Goal: Task Accomplishment & Management: Manage account settings

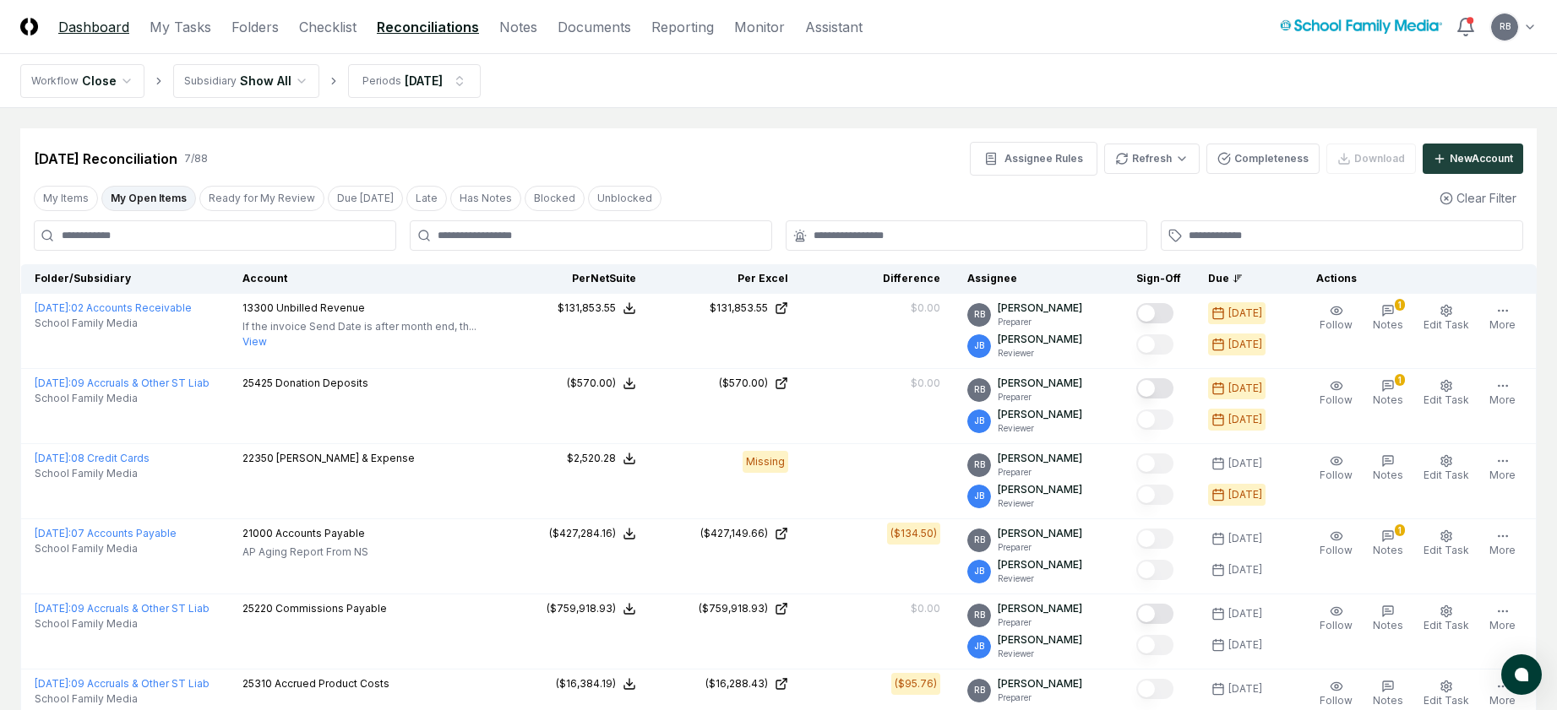
click at [84, 25] on link "Dashboard" at bounding box center [93, 27] width 71 height 20
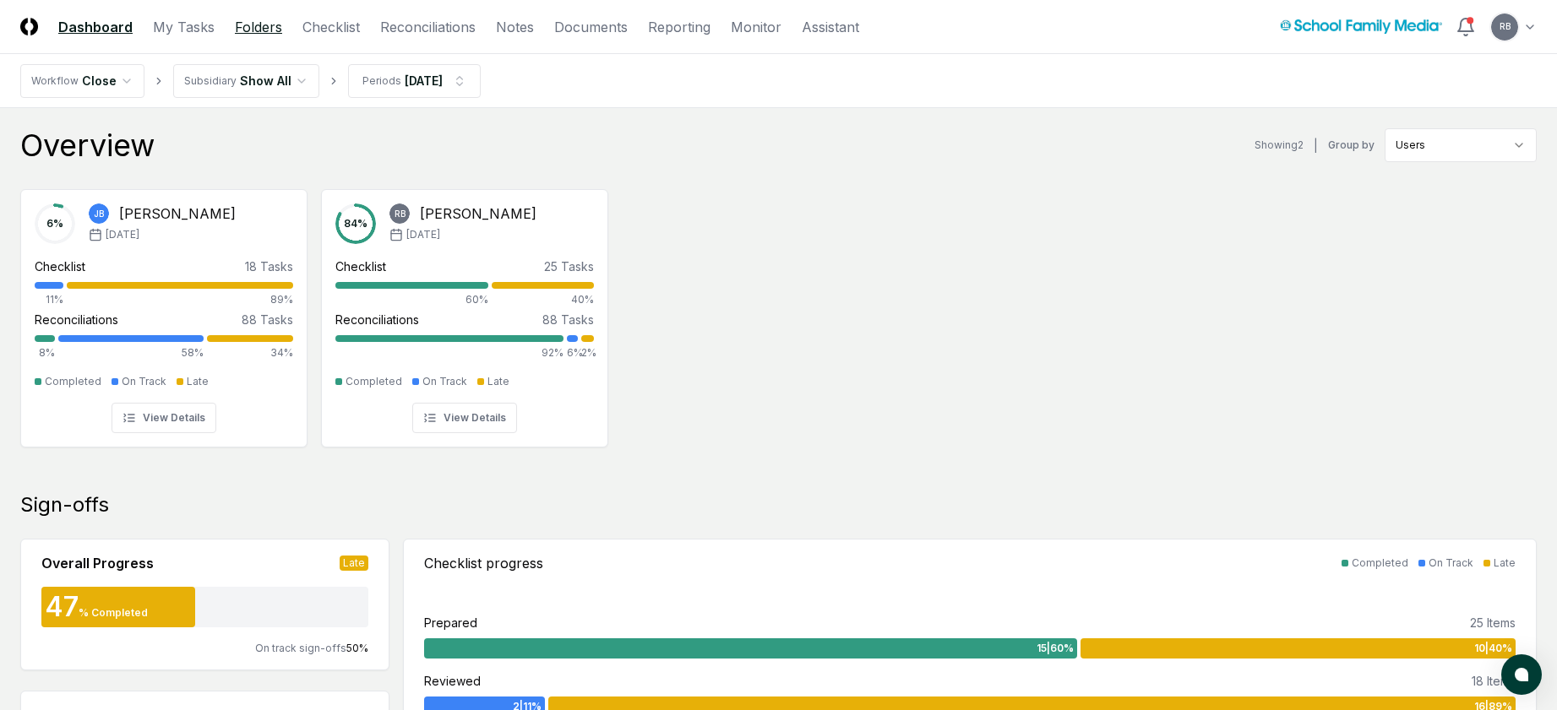
click at [252, 26] on link "Folders" at bounding box center [258, 27] width 47 height 20
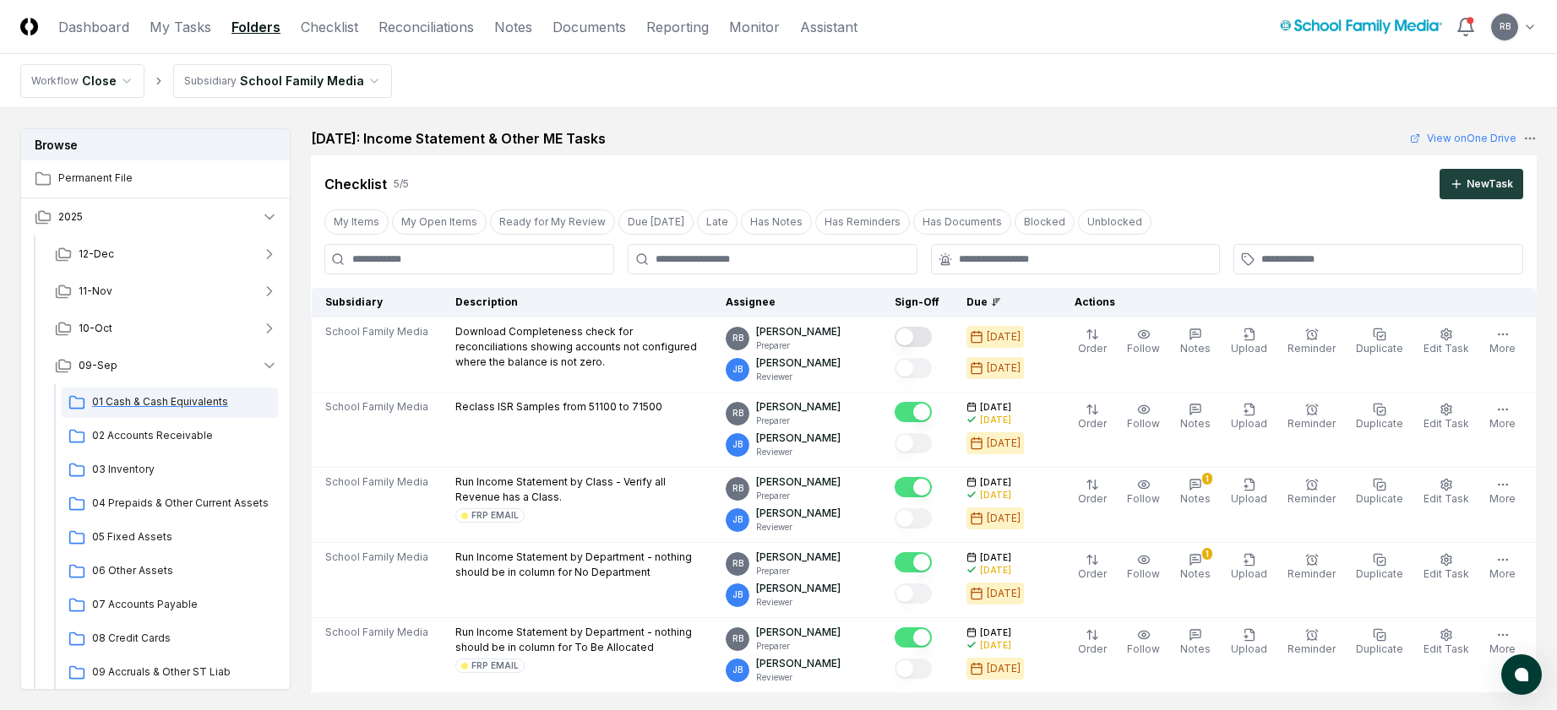
click at [176, 400] on span "01 Cash & Cash Equivalents" at bounding box center [181, 401] width 179 height 15
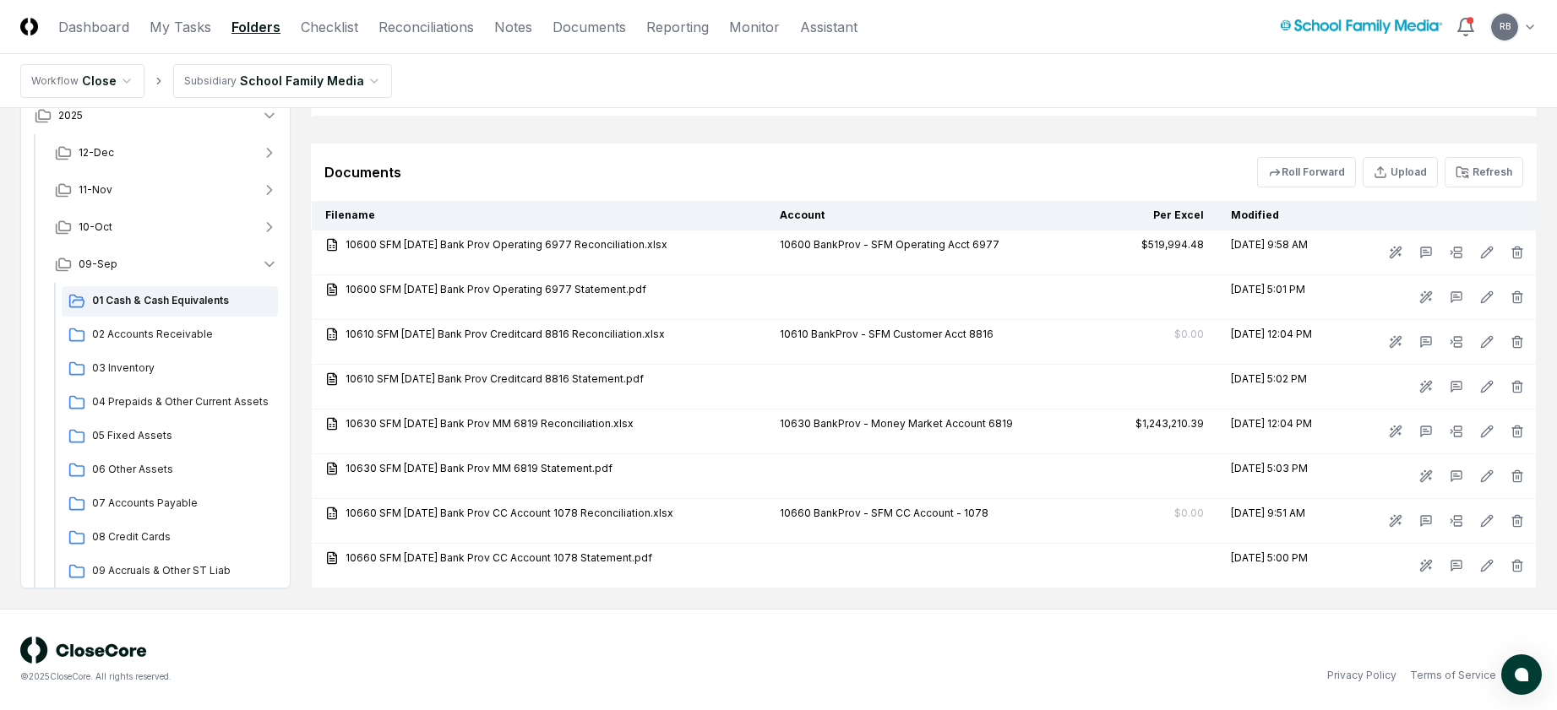
scroll to position [1351, 0]
click at [173, 337] on span "02 Accounts Receivable" at bounding box center [181, 334] width 179 height 15
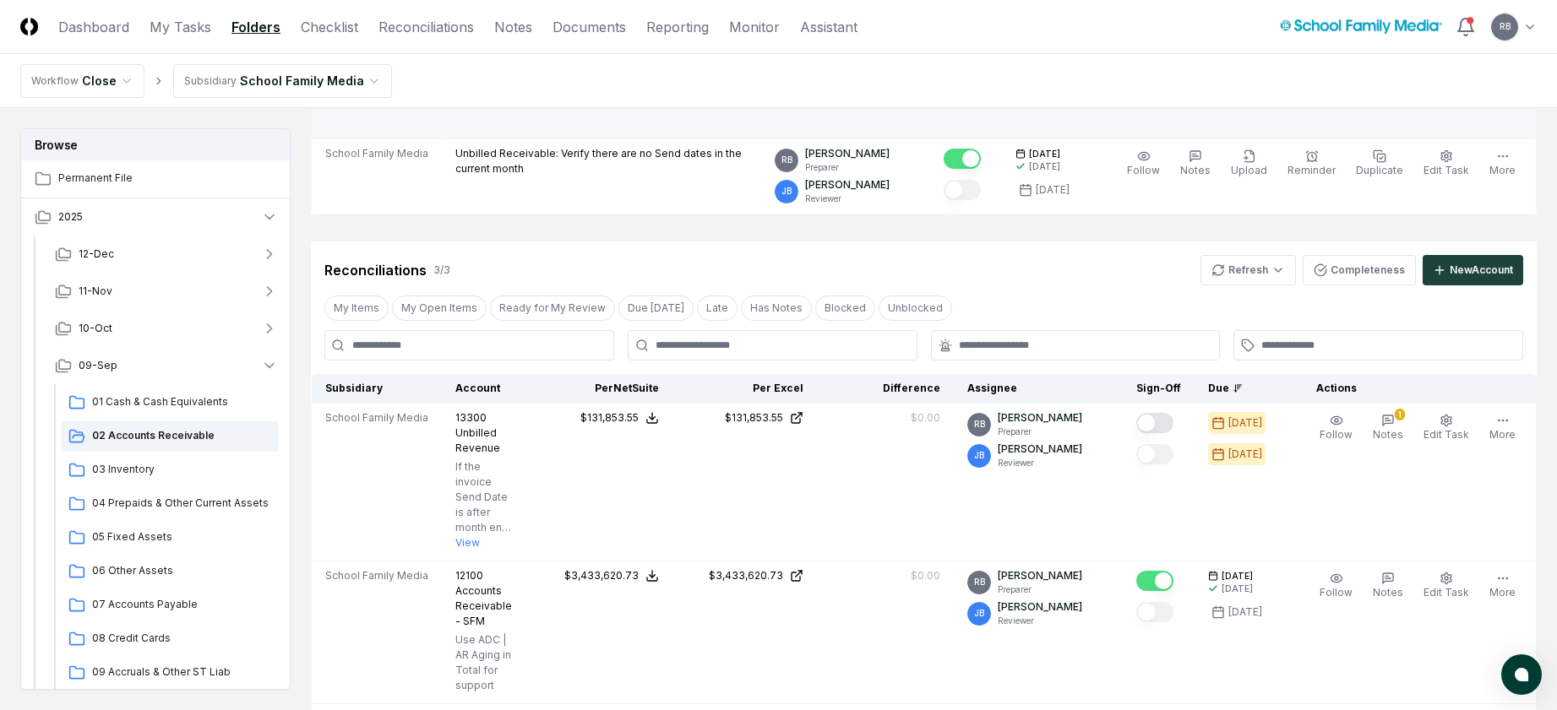
scroll to position [507, 0]
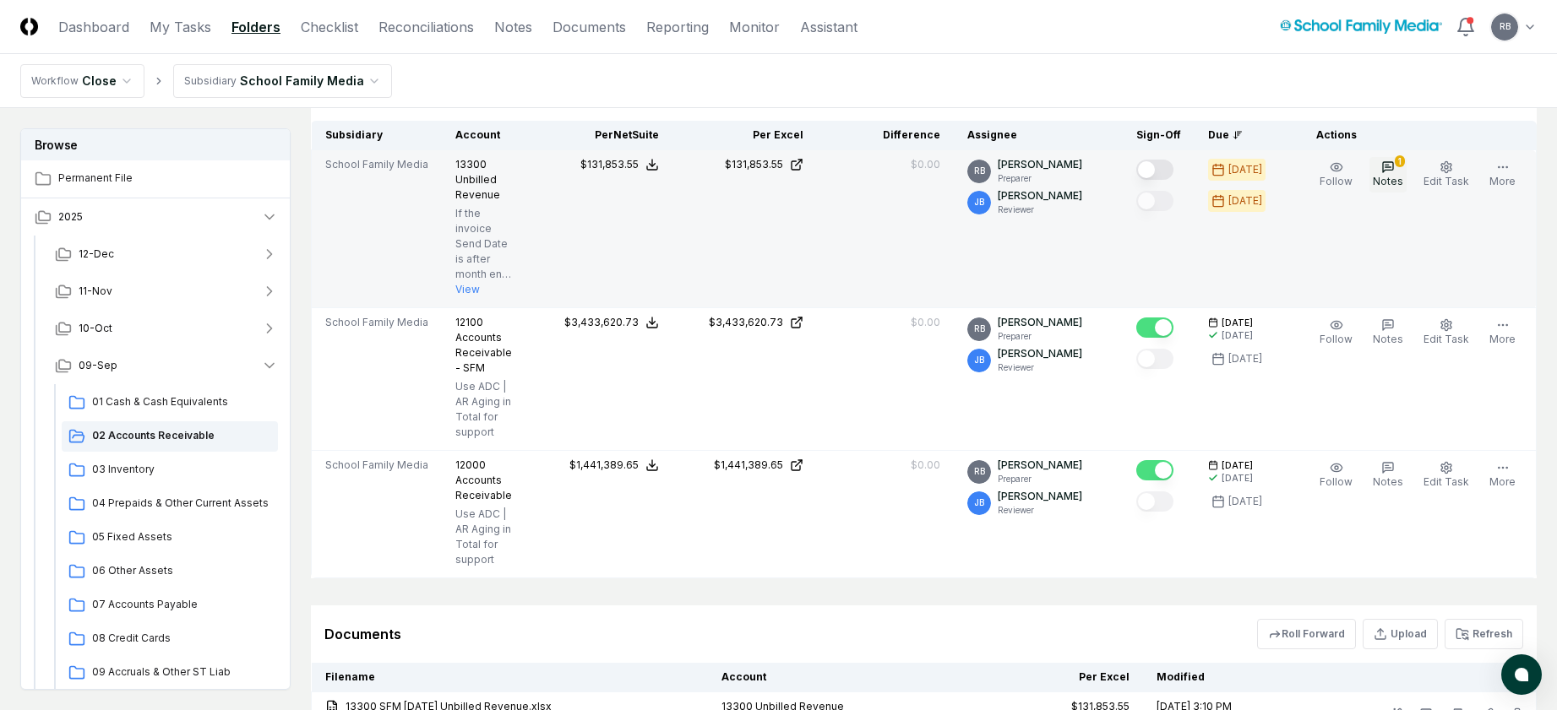
click at [1385, 166] on icon "button" at bounding box center [1388, 167] width 14 height 14
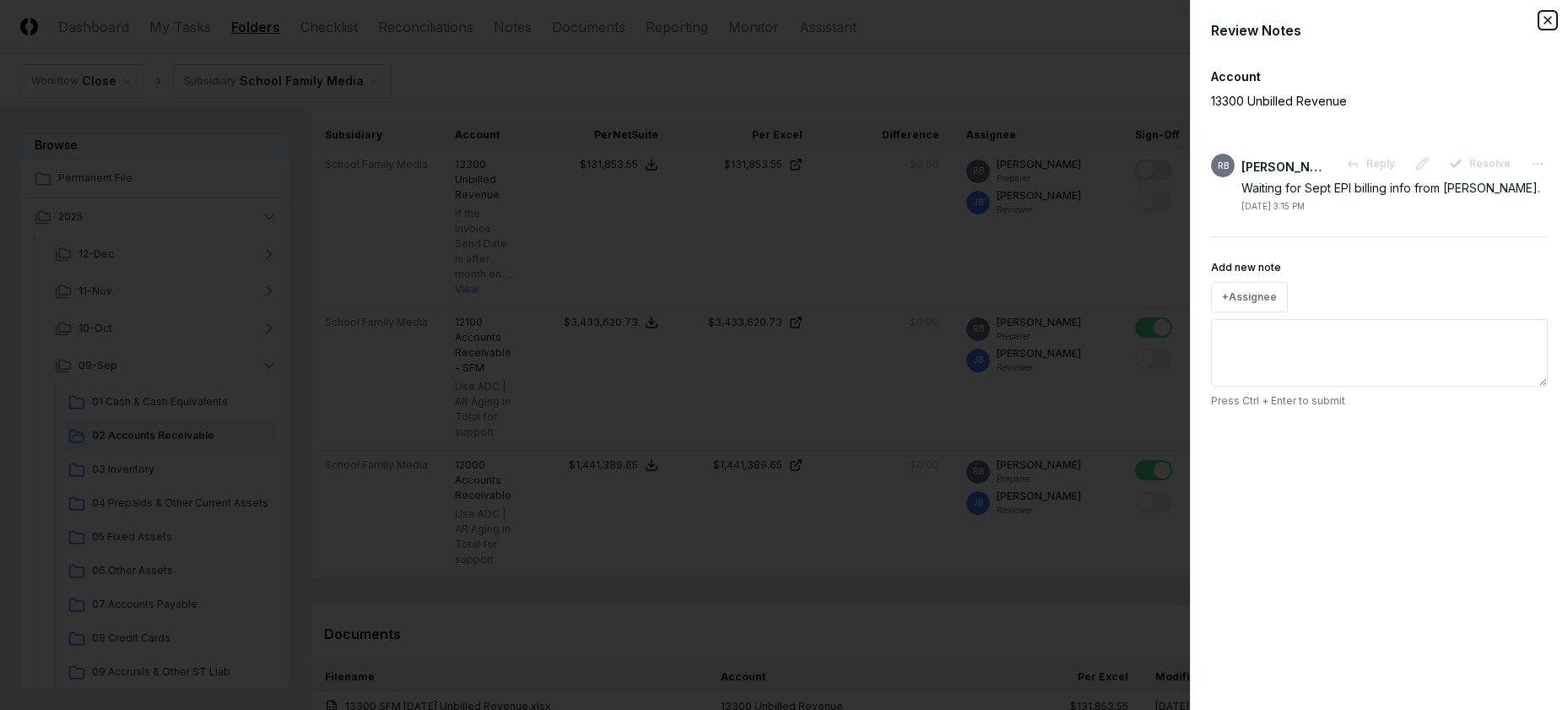
click at [1545, 14] on icon "button" at bounding box center [1548, 21] width 14 height 14
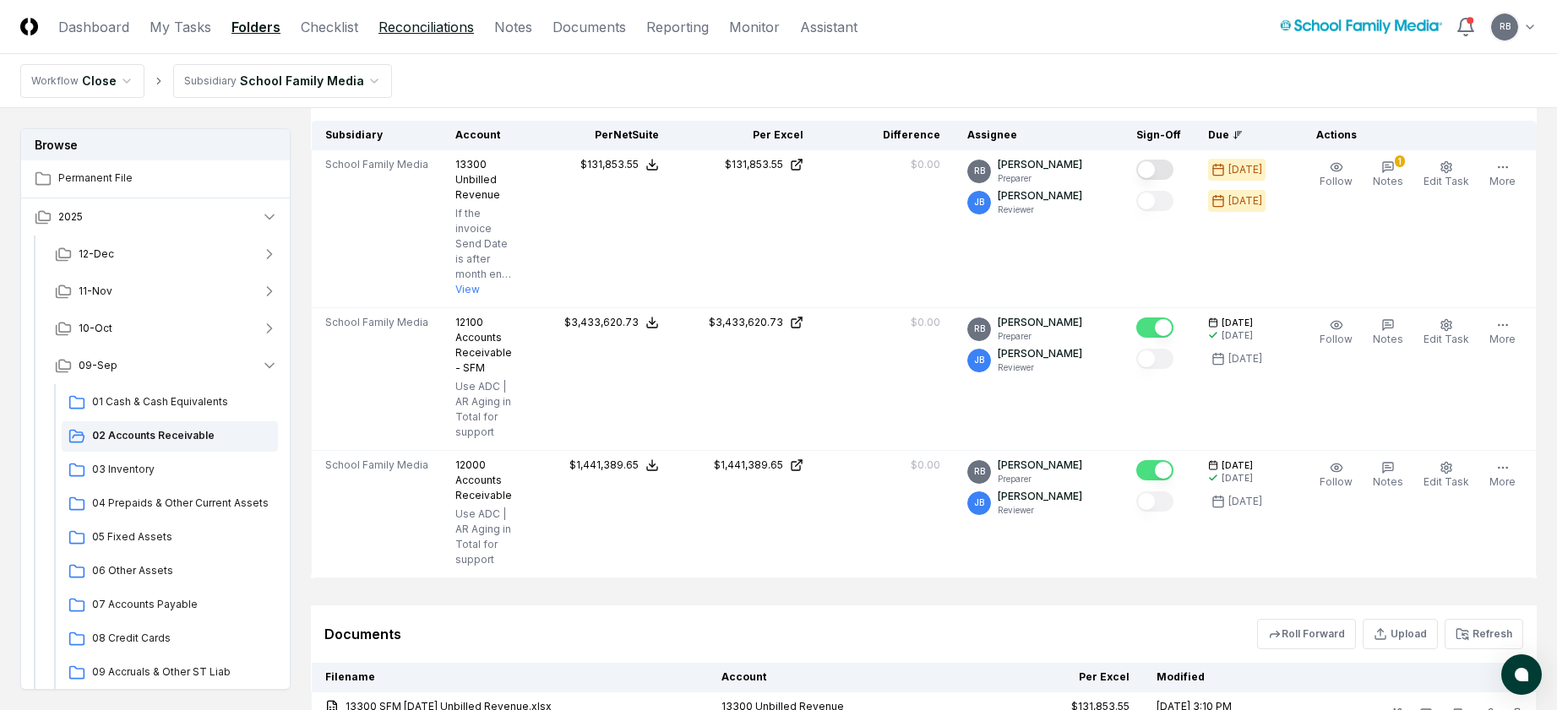
click at [425, 22] on link "Reconciliations" at bounding box center [425, 27] width 95 height 20
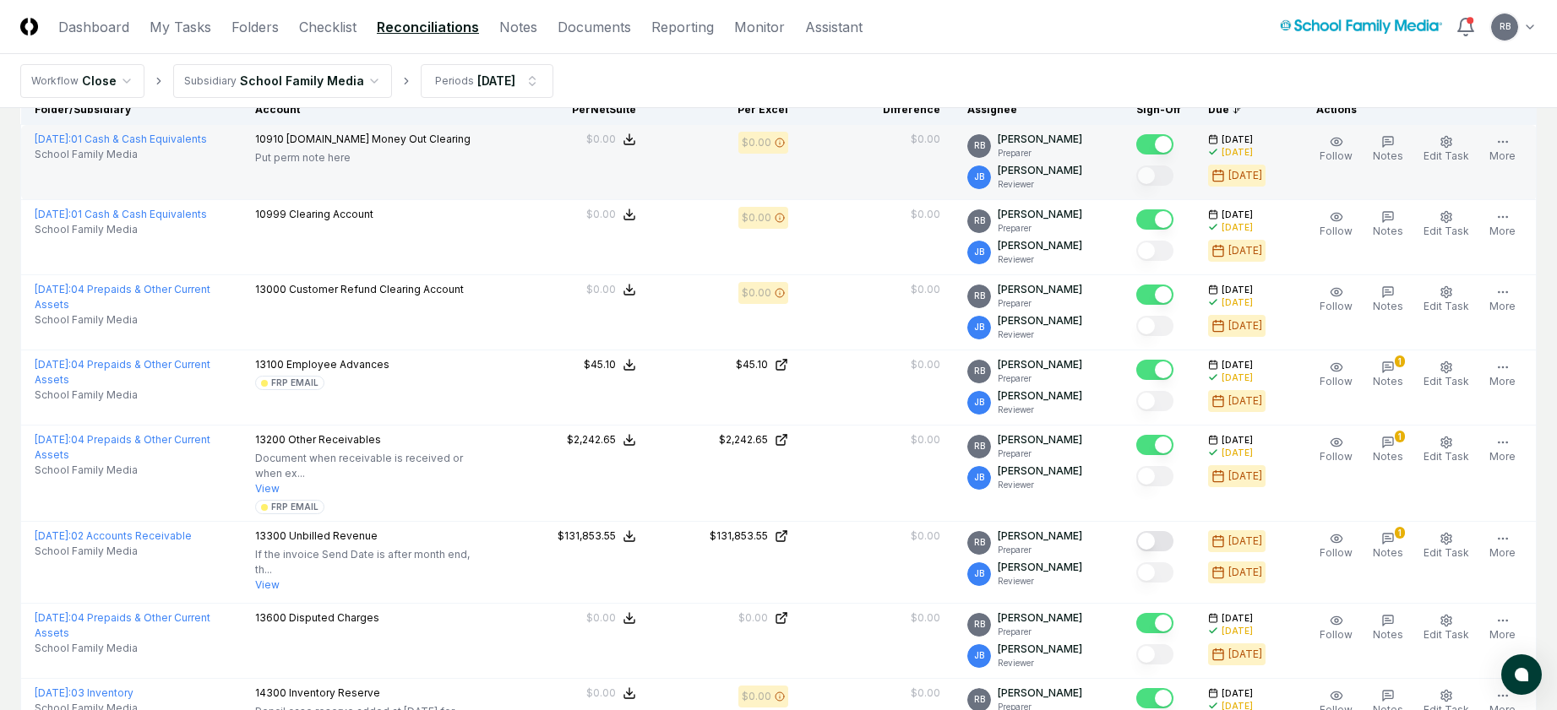
scroll to position [0, 0]
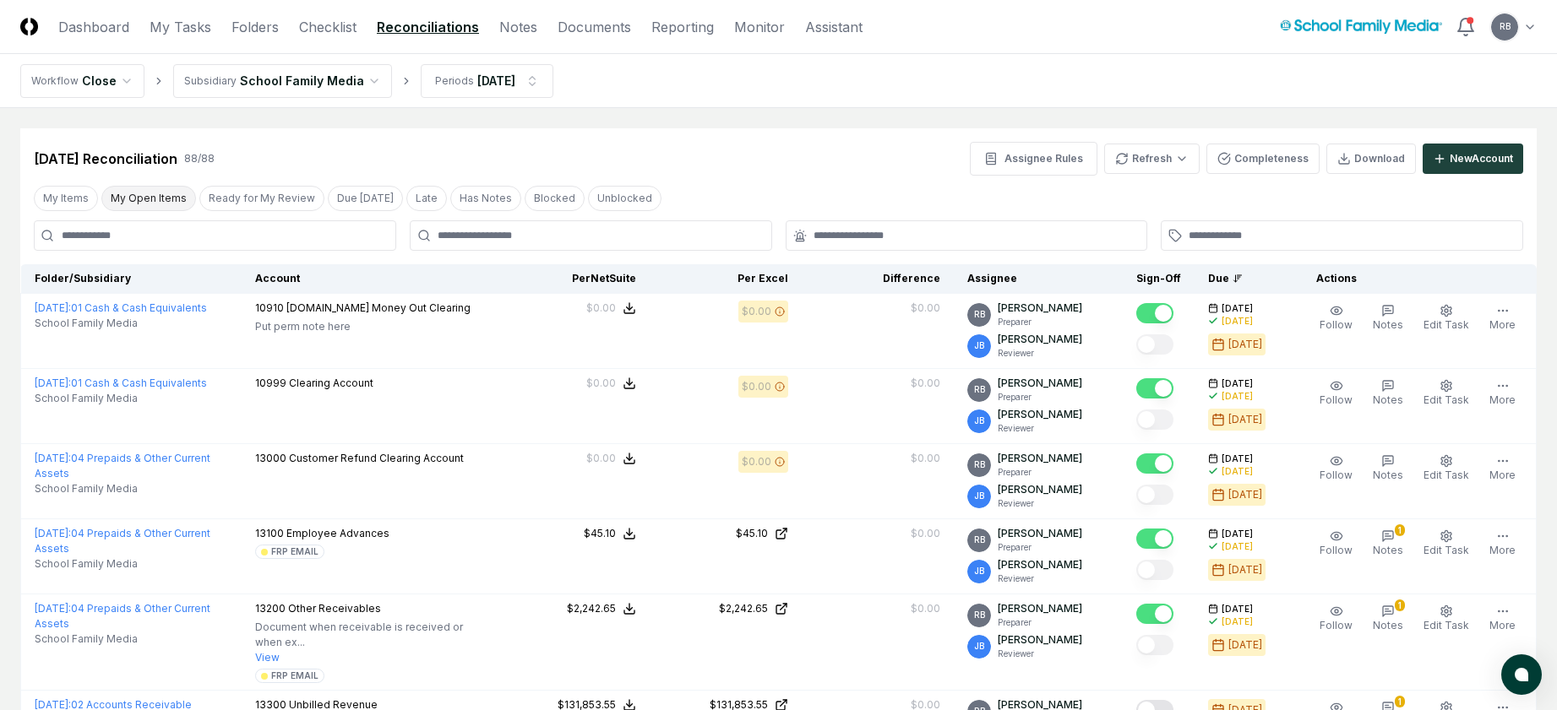
click at [151, 197] on button "My Open Items" at bounding box center [148, 198] width 95 height 25
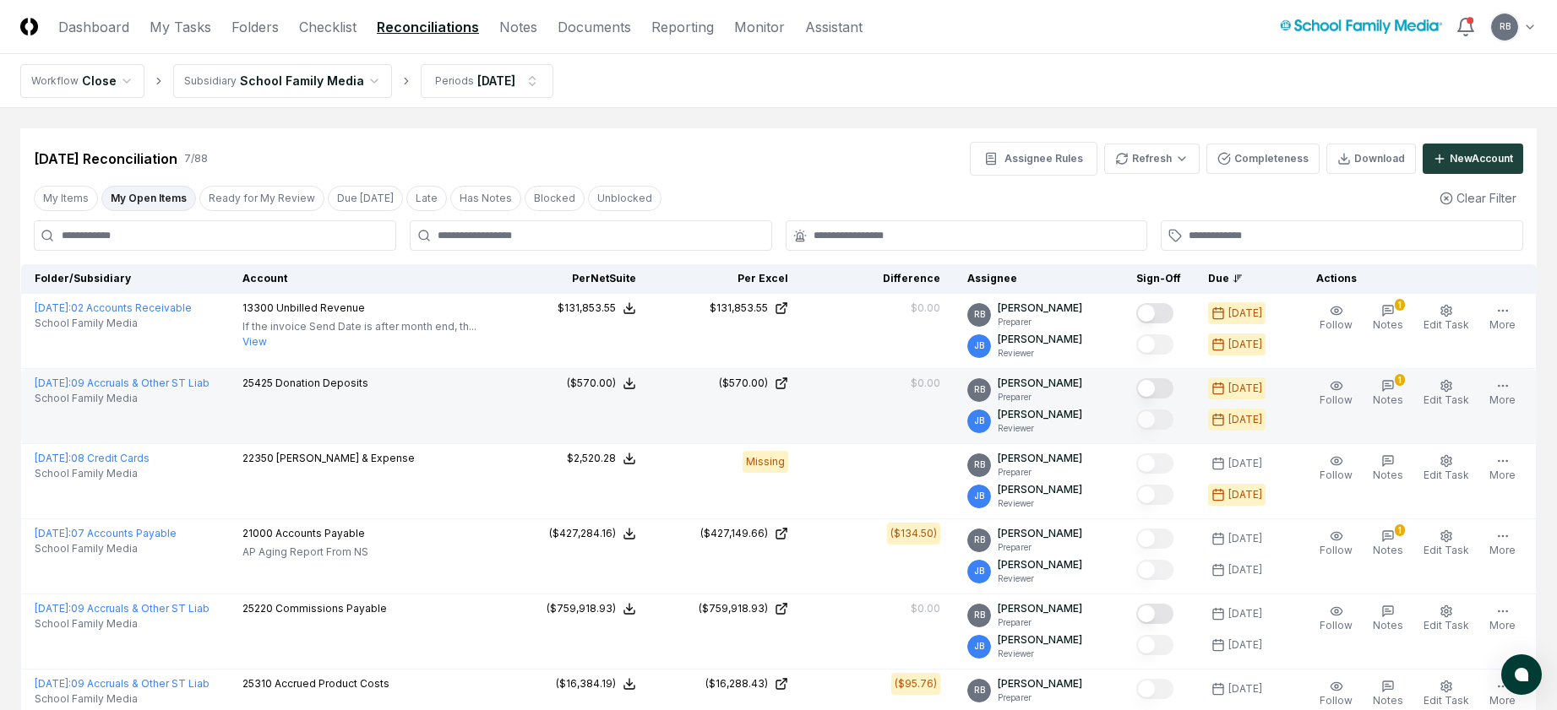
click at [1166, 389] on button "Mark complete" at bounding box center [1154, 388] width 37 height 20
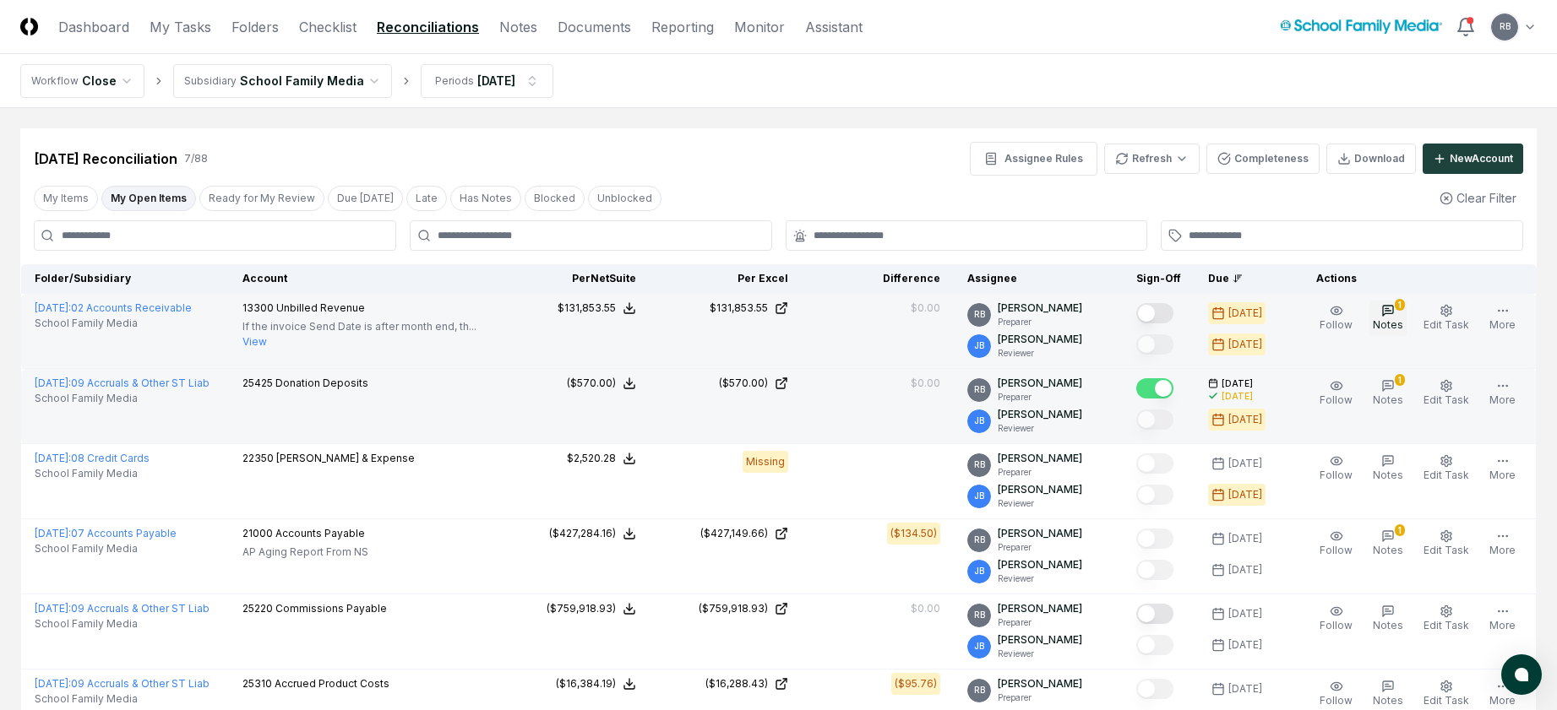
click at [1394, 305] on icon "button" at bounding box center [1388, 311] width 14 height 14
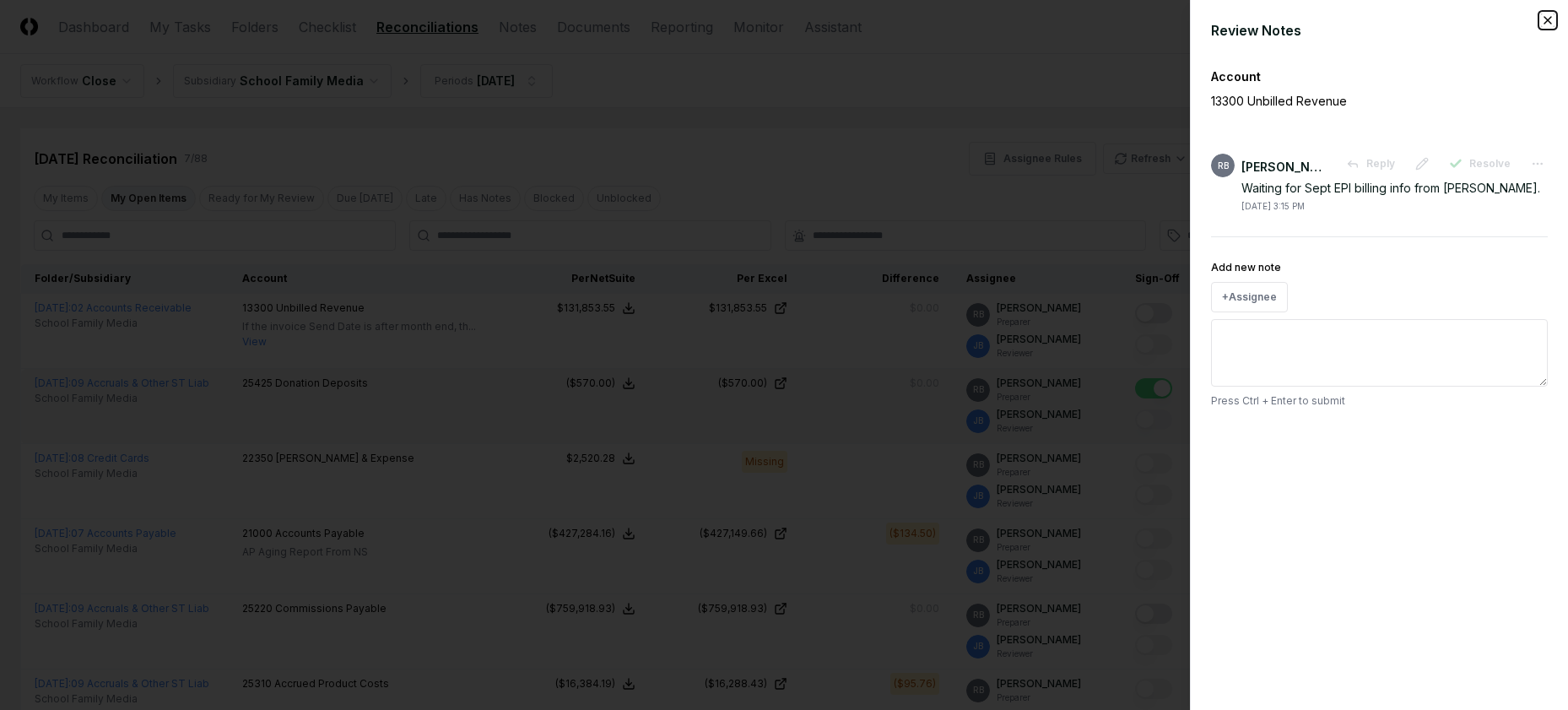
click at [1547, 18] on icon "button" at bounding box center [1548, 21] width 14 height 14
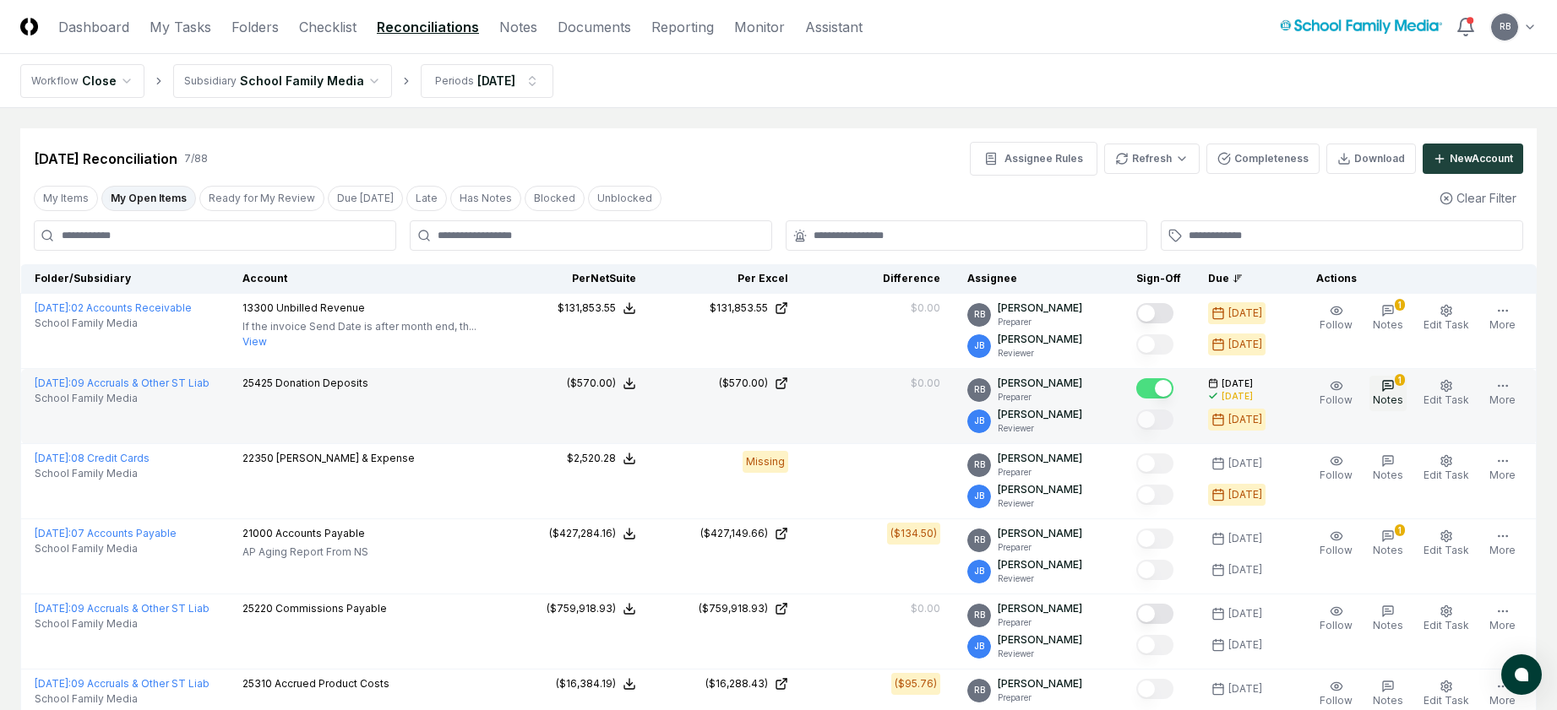
click at [1400, 394] on button "1 Notes" at bounding box center [1387, 393] width 37 height 35
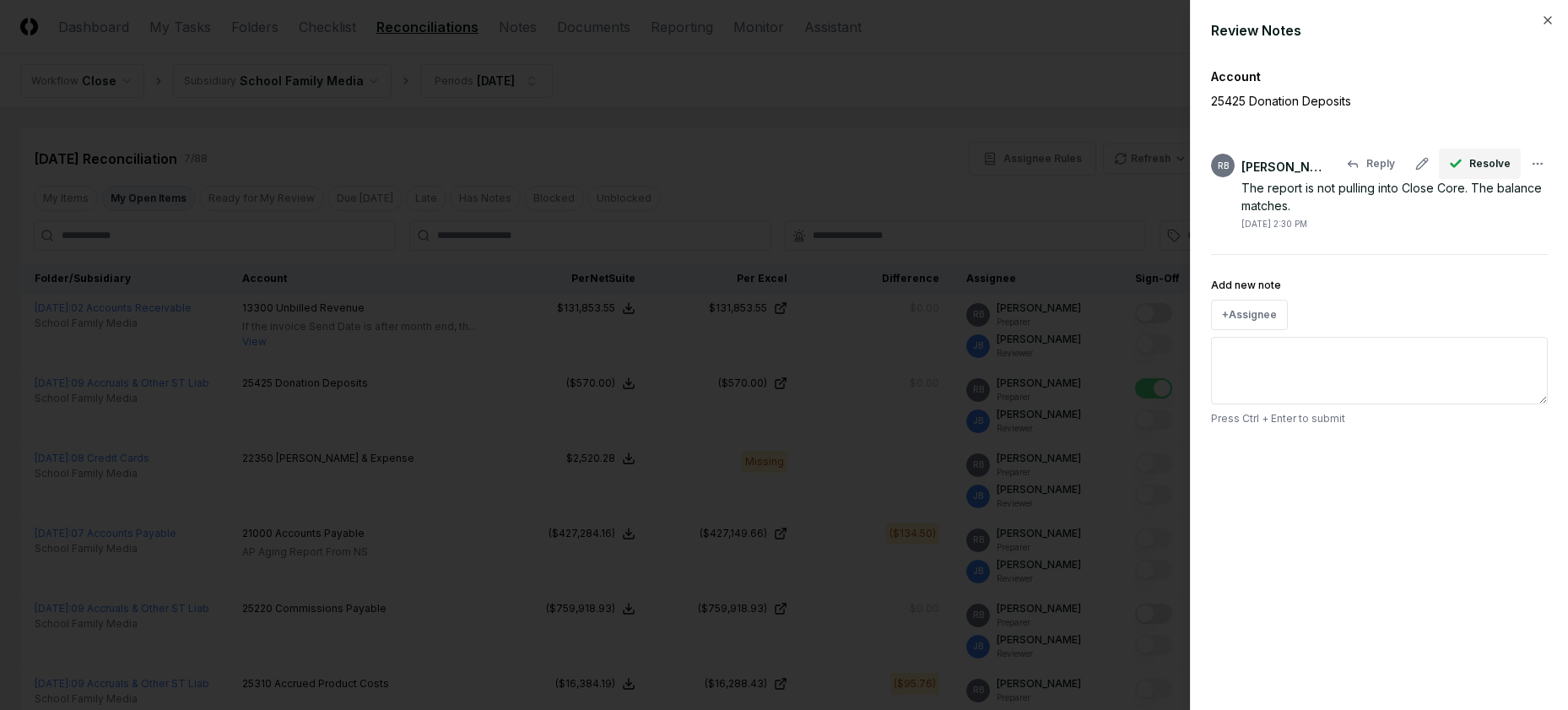
click at [1494, 164] on span "Resolve" at bounding box center [1489, 163] width 41 height 15
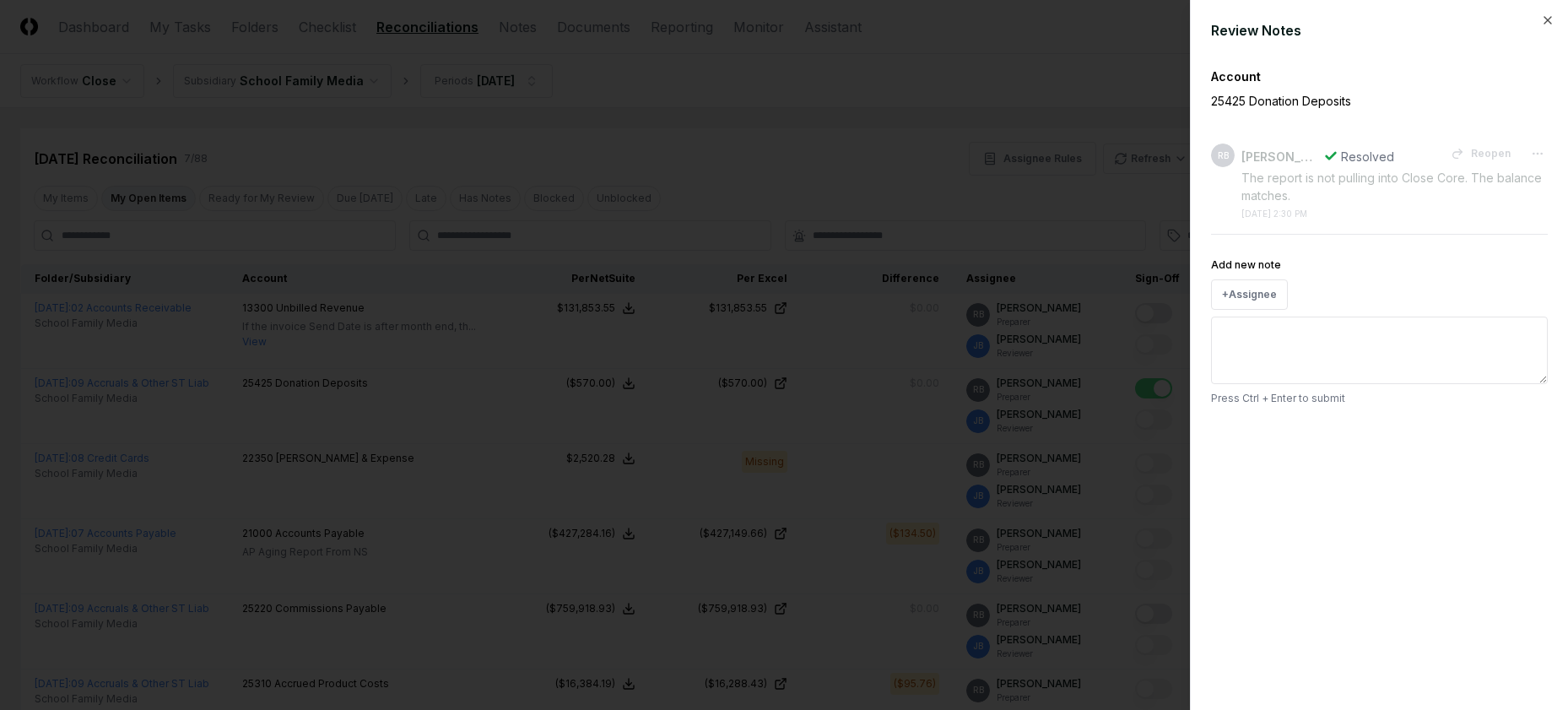
click at [1545, 29] on div "Review Notes" at bounding box center [1379, 30] width 337 height 20
click at [1550, 19] on icon "button" at bounding box center [1548, 21] width 14 height 14
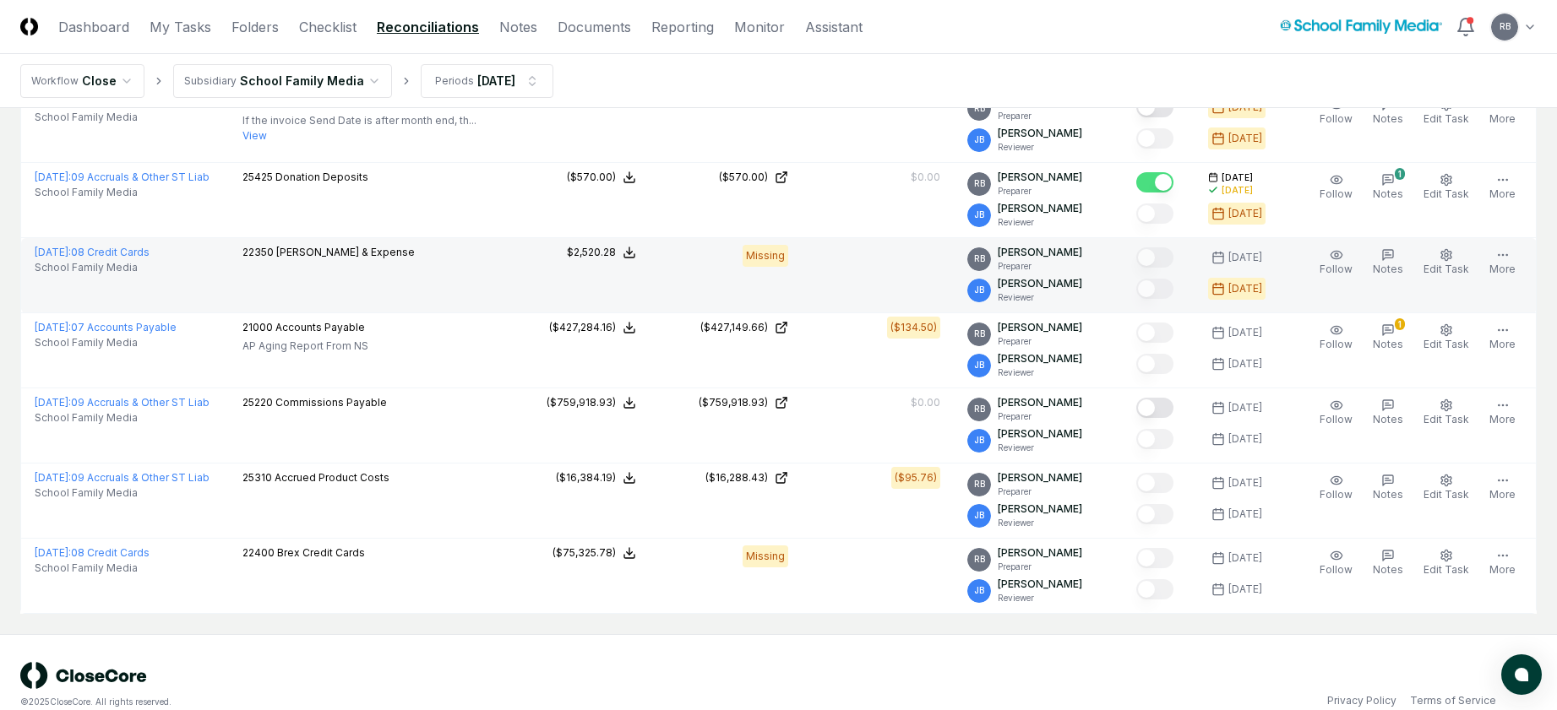
scroll to position [238, 0]
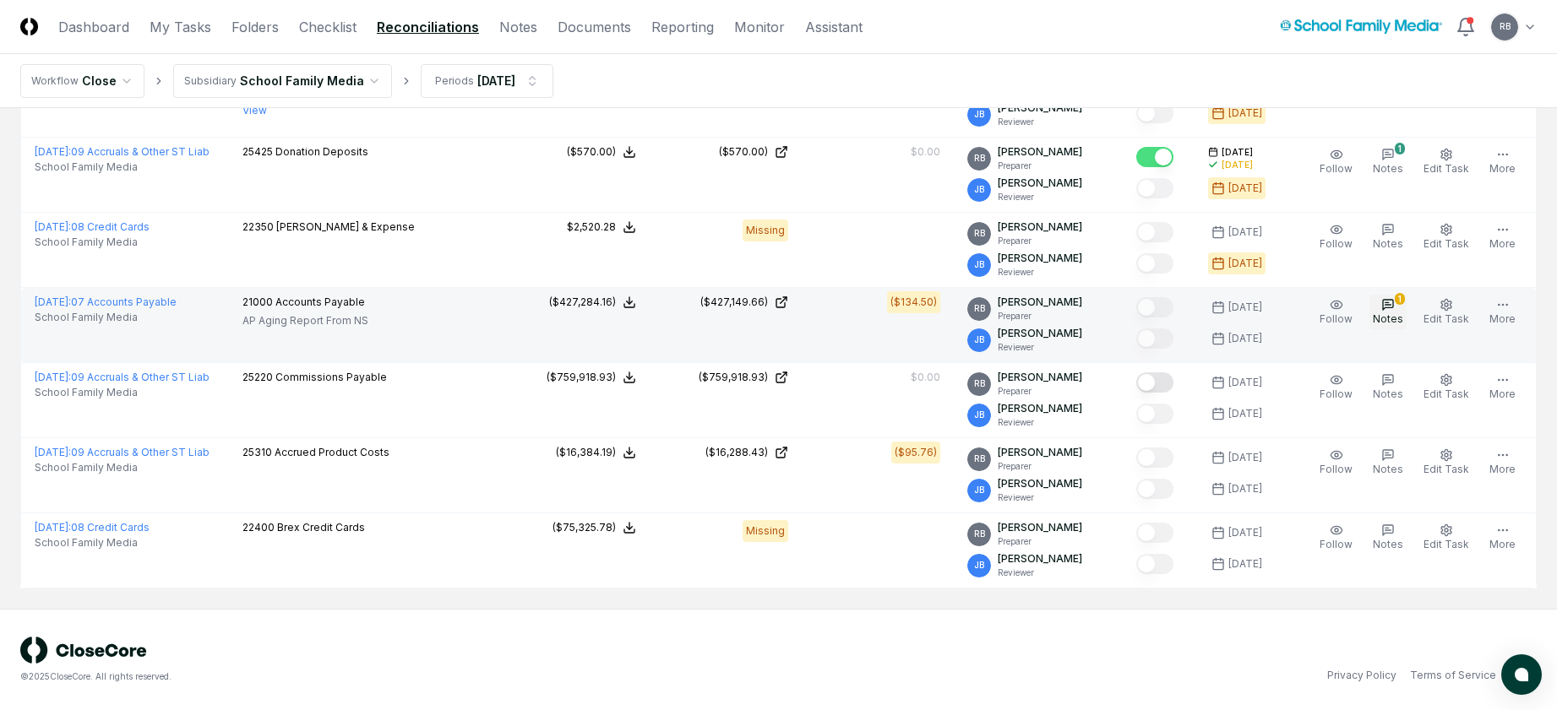
click at [1394, 307] on icon "button" at bounding box center [1388, 305] width 14 height 14
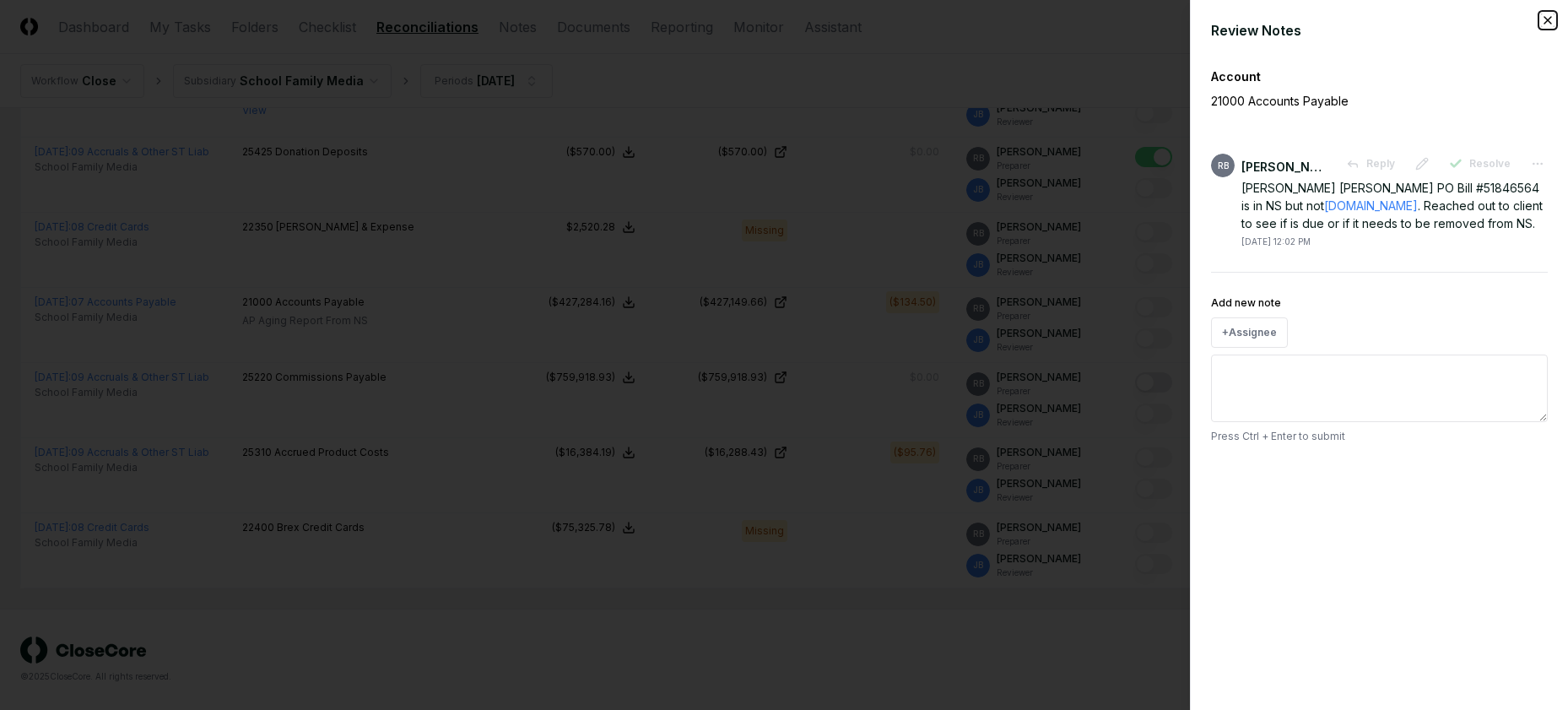
click at [1543, 24] on icon "button" at bounding box center [1548, 21] width 14 height 14
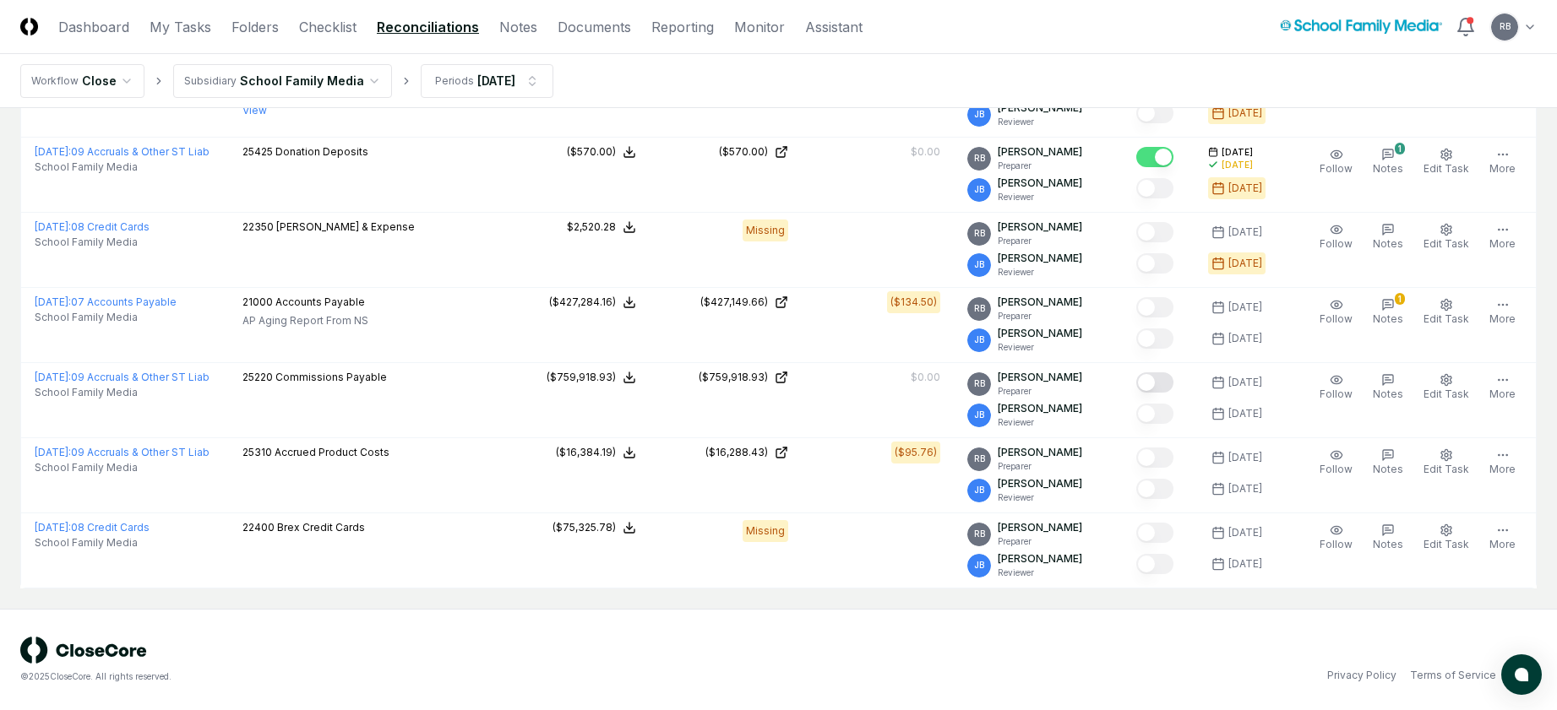
click at [948, 709] on div "© 2025 CloseCore. All rights reserved. Privacy Policy Terms of Service" at bounding box center [778, 659] width 1557 height 101
click at [258, 25] on link "Folders" at bounding box center [254, 27] width 47 height 20
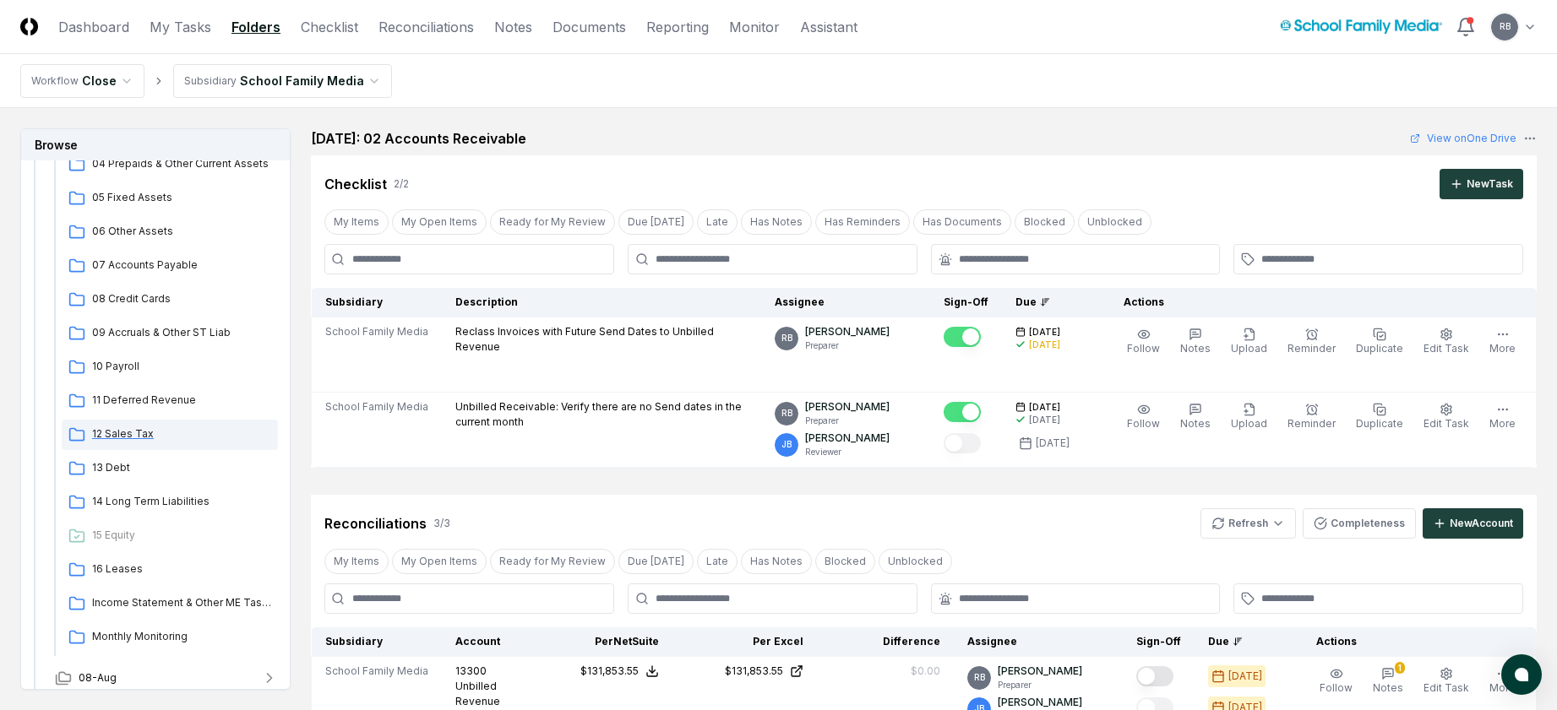
scroll to position [338, 0]
click at [128, 297] on span "08 Credit Cards" at bounding box center [181, 300] width 179 height 15
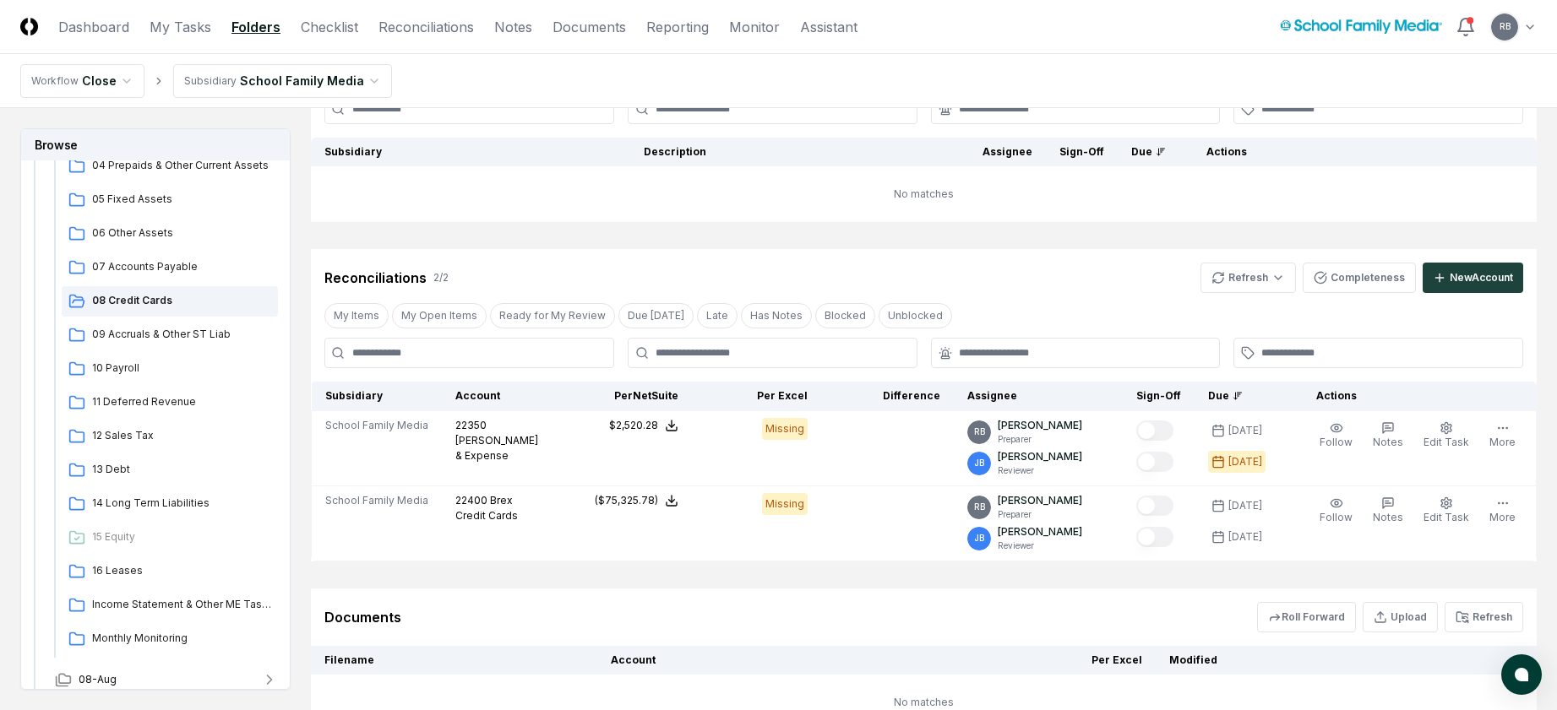
scroll to position [292, 0]
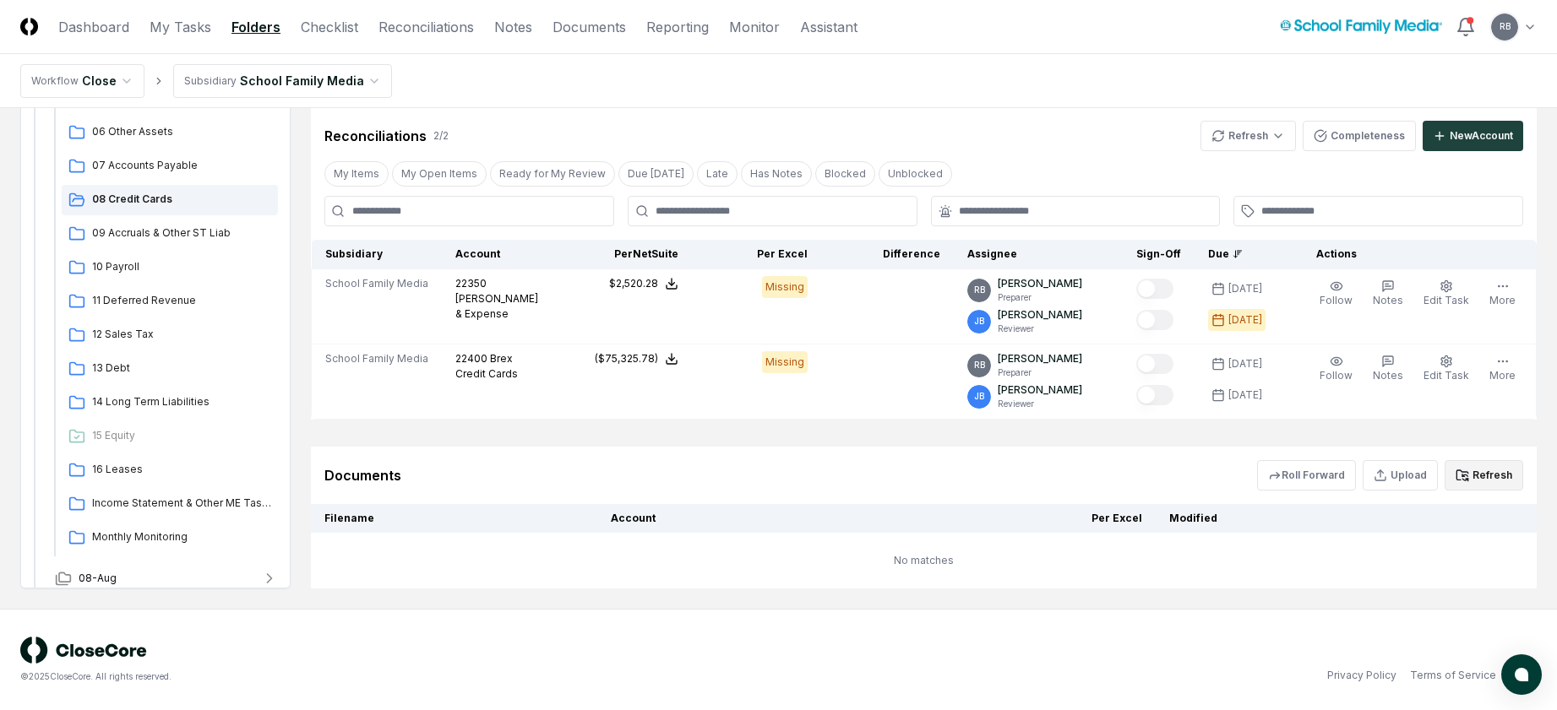
click at [1475, 477] on button "Refresh" at bounding box center [1483, 475] width 79 height 30
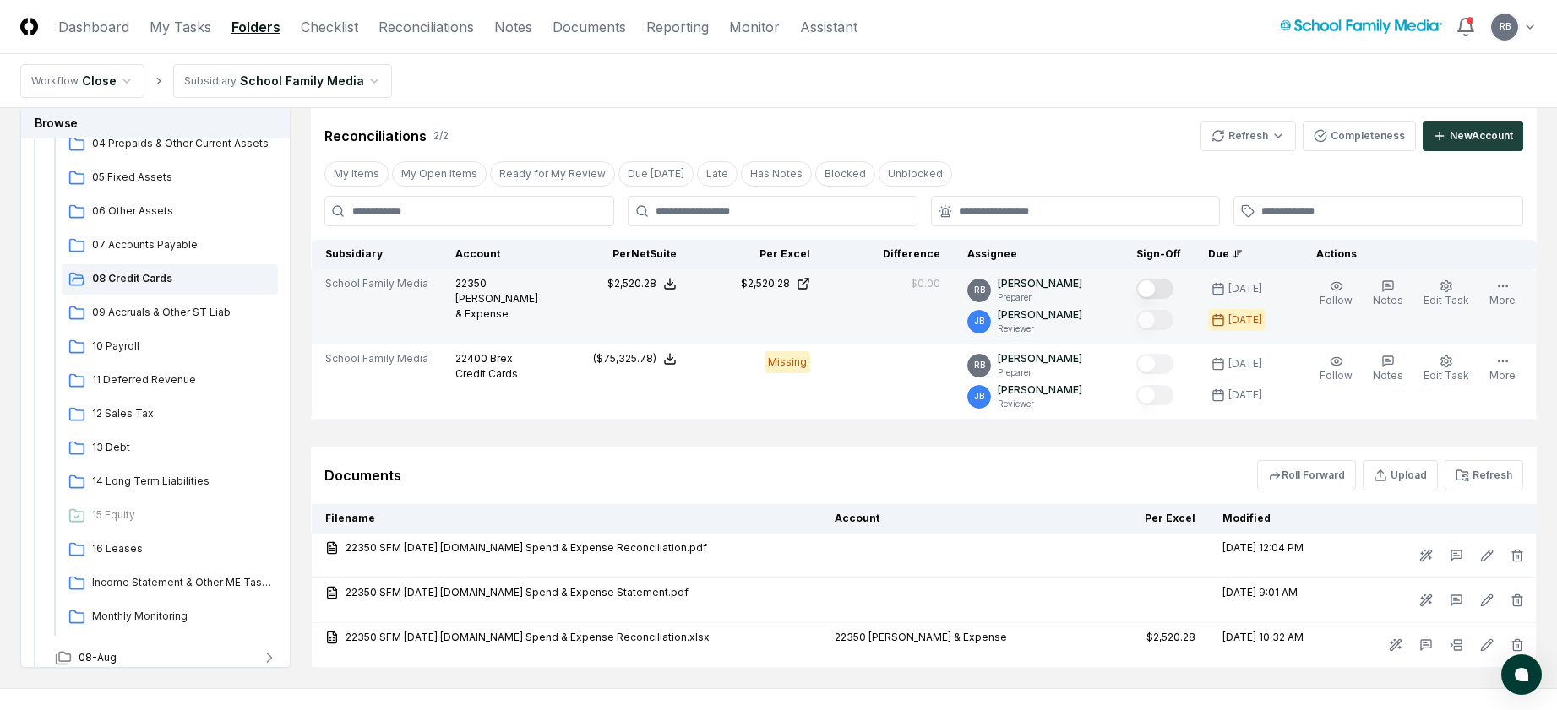
click at [1173, 289] on button "Mark complete" at bounding box center [1154, 289] width 37 height 20
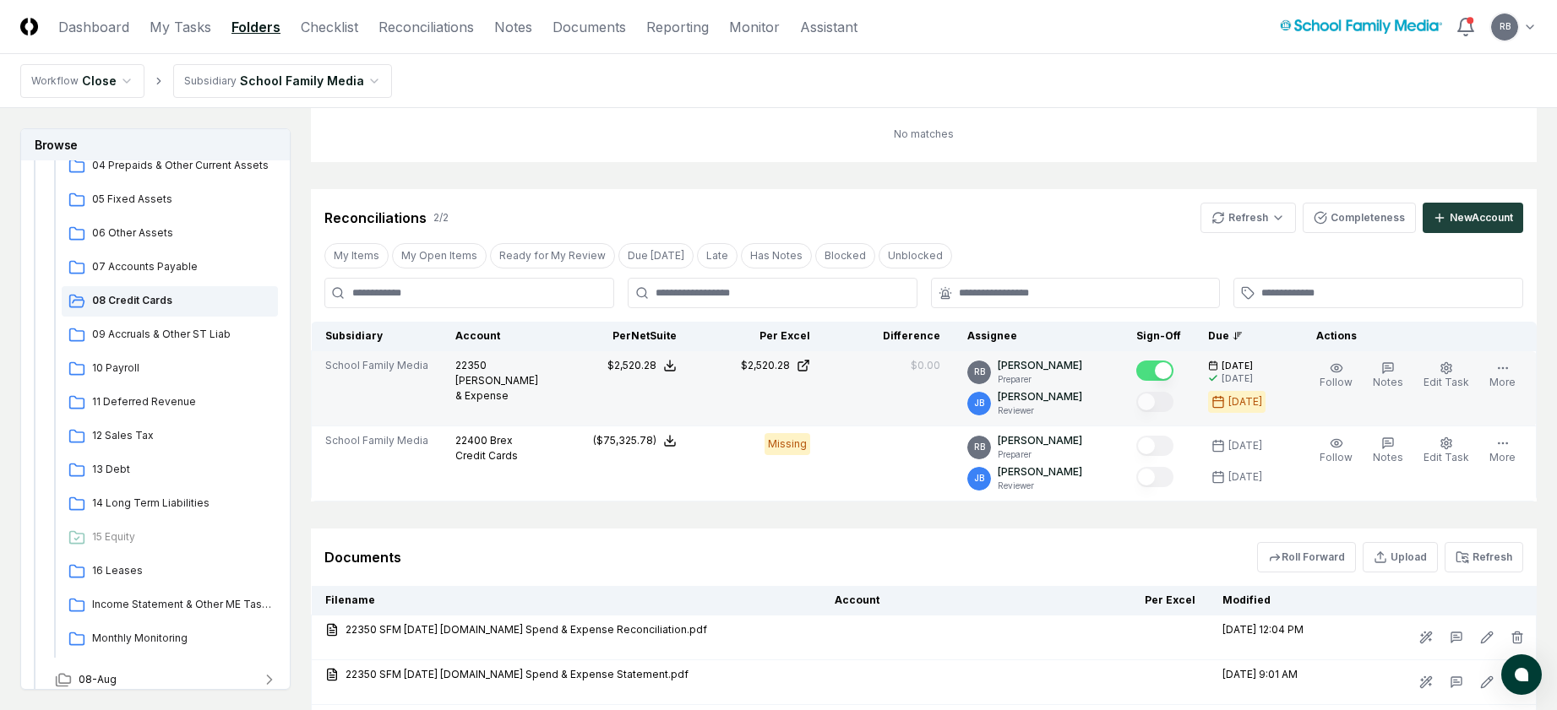
scroll to position [0, 0]
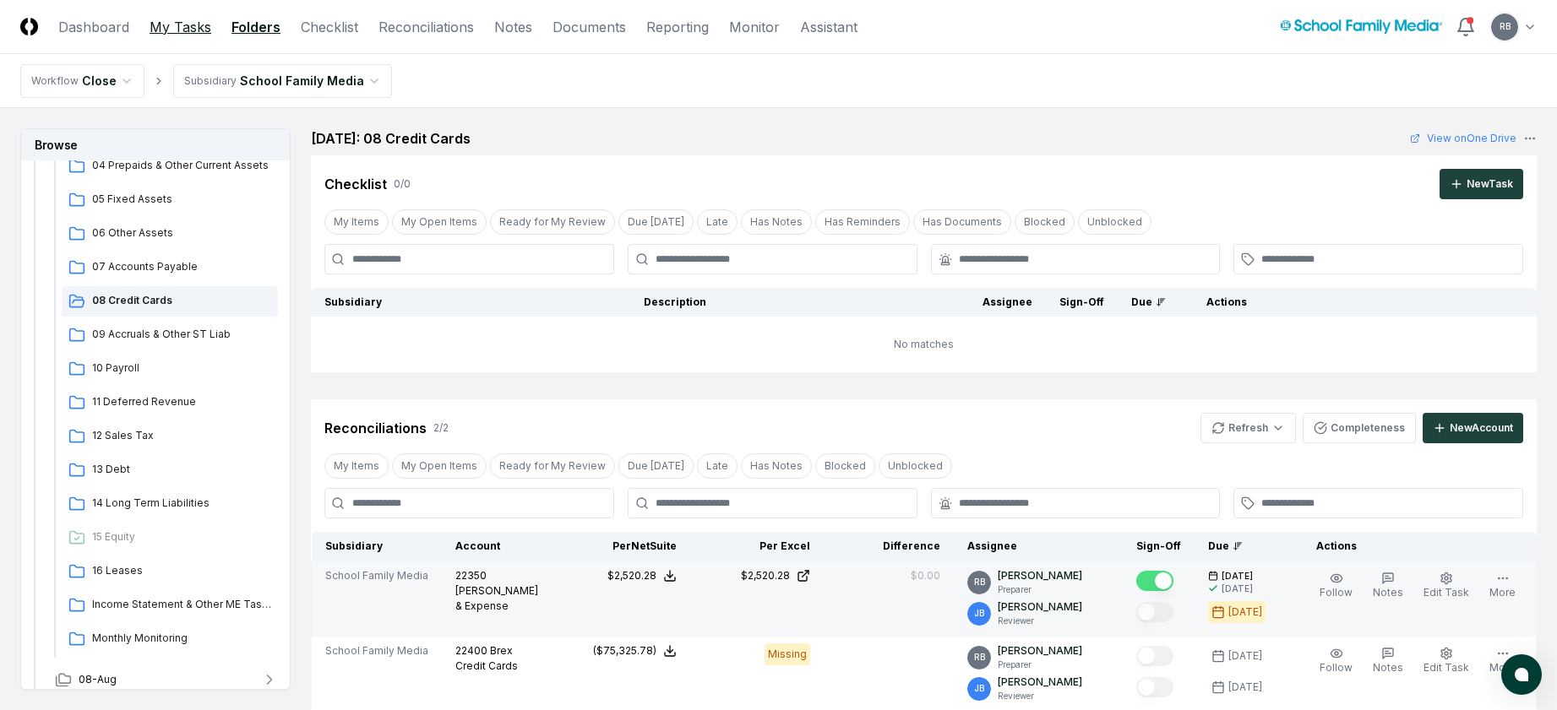
click at [193, 24] on link "My Tasks" at bounding box center [180, 27] width 62 height 20
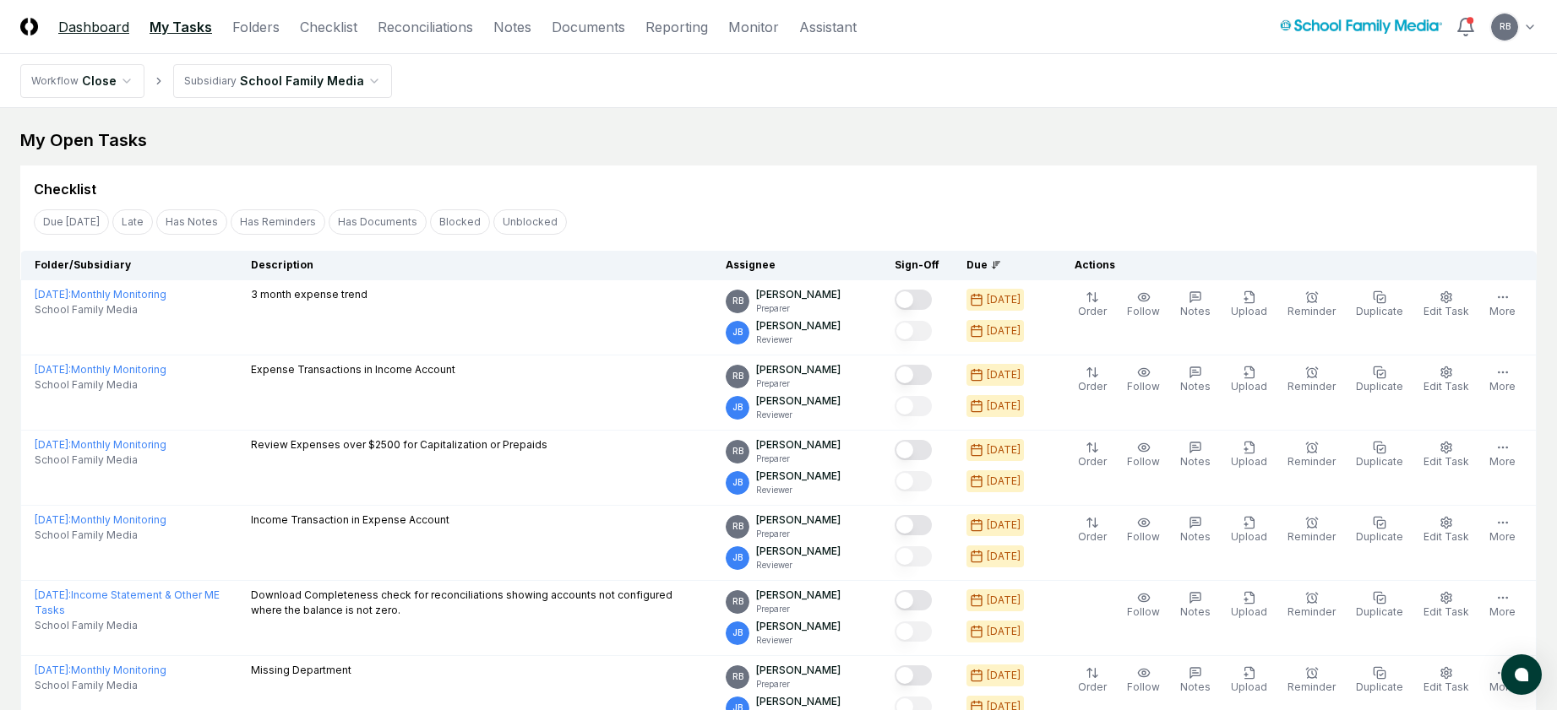
click at [106, 26] on link "Dashboard" at bounding box center [93, 27] width 71 height 20
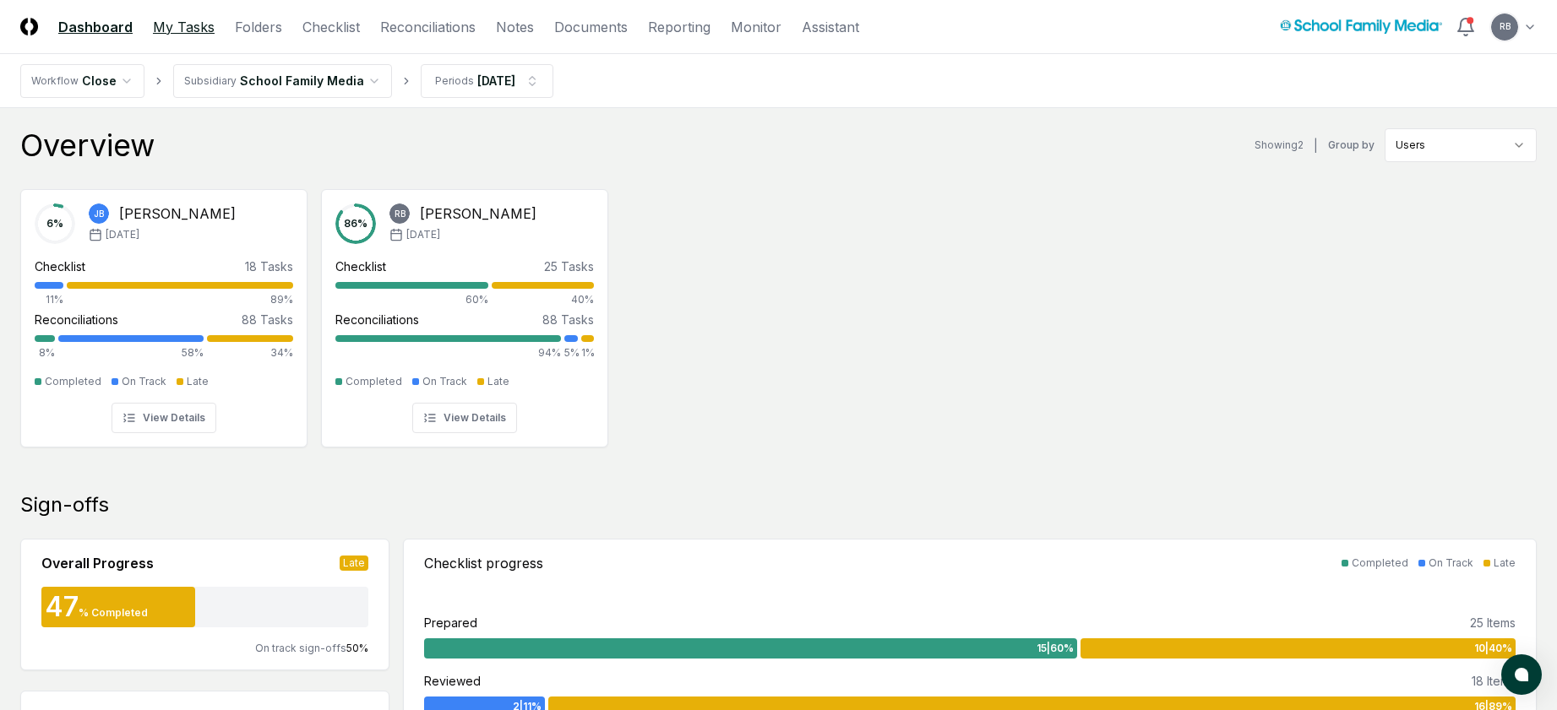
click at [187, 22] on link "My Tasks" at bounding box center [184, 27] width 62 height 20
